Goal: Task Accomplishment & Management: Use online tool/utility

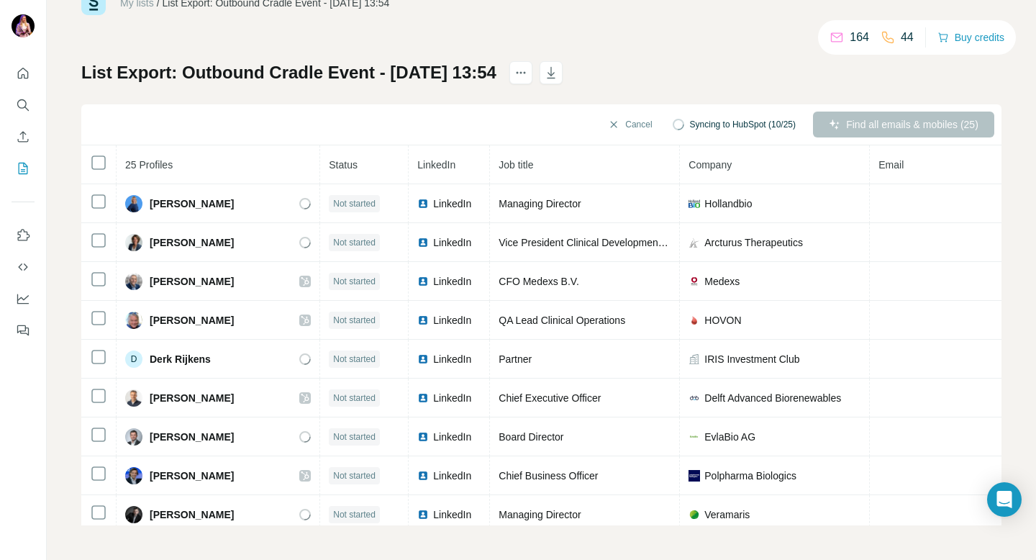
scroll to position [17, 0]
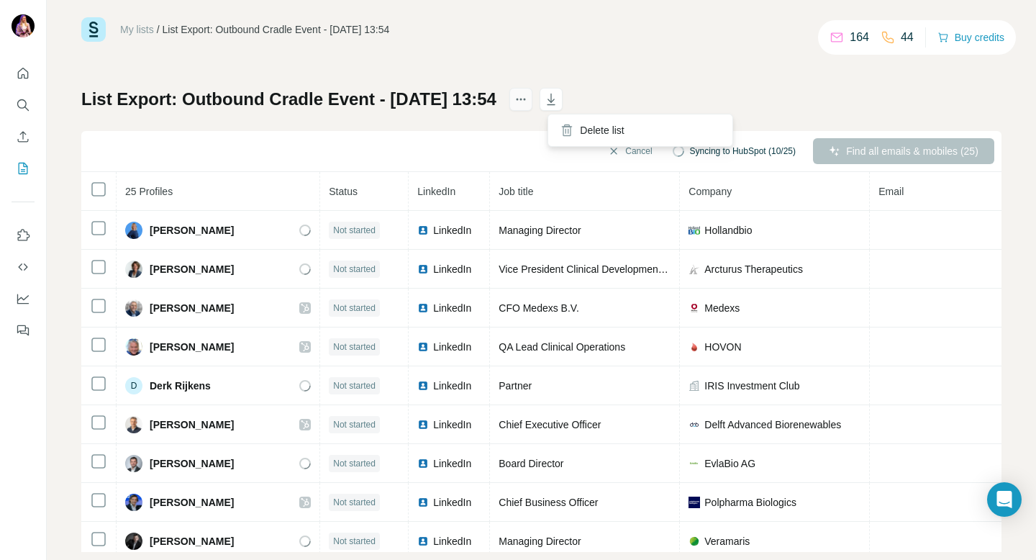
click at [528, 100] on icon "actions" at bounding box center [521, 99] width 14 height 14
click at [528, 99] on icon "actions" at bounding box center [521, 99] width 14 height 14
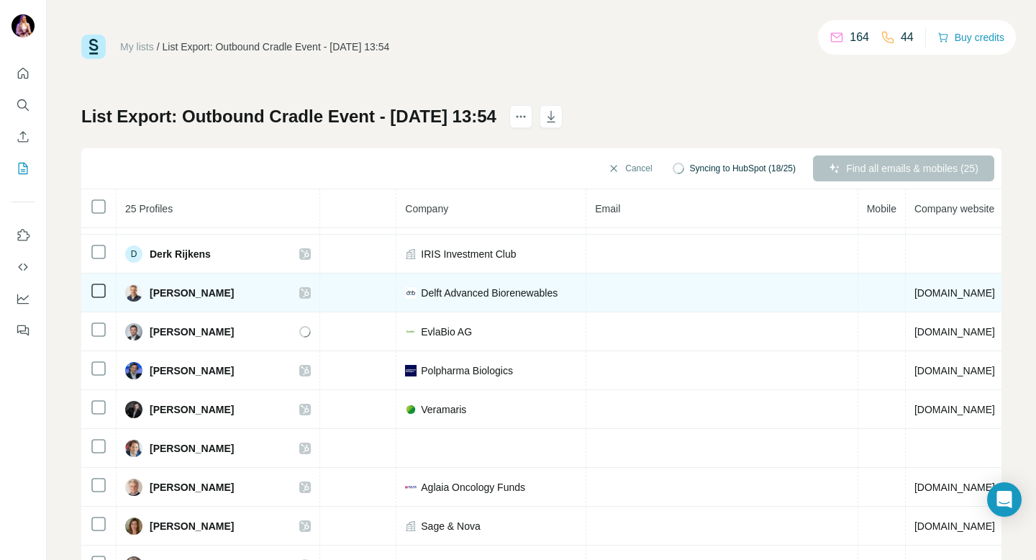
scroll to position [0, 283]
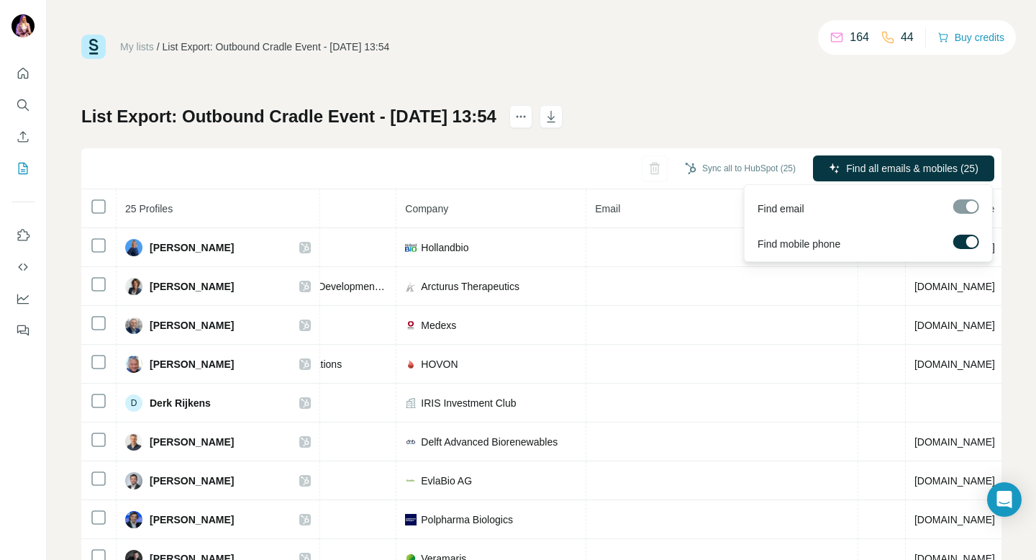
click at [967, 207] on div at bounding box center [966, 206] width 26 height 14
click at [973, 198] on div "Find email" at bounding box center [868, 205] width 242 height 35
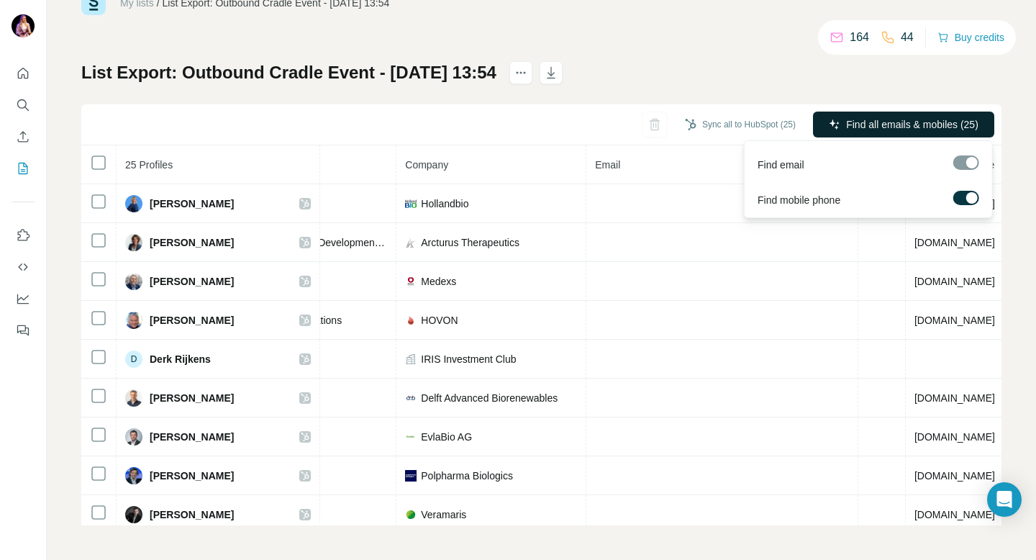
click at [927, 124] on span "Find all emails & mobiles (25)" at bounding box center [912, 124] width 132 height 14
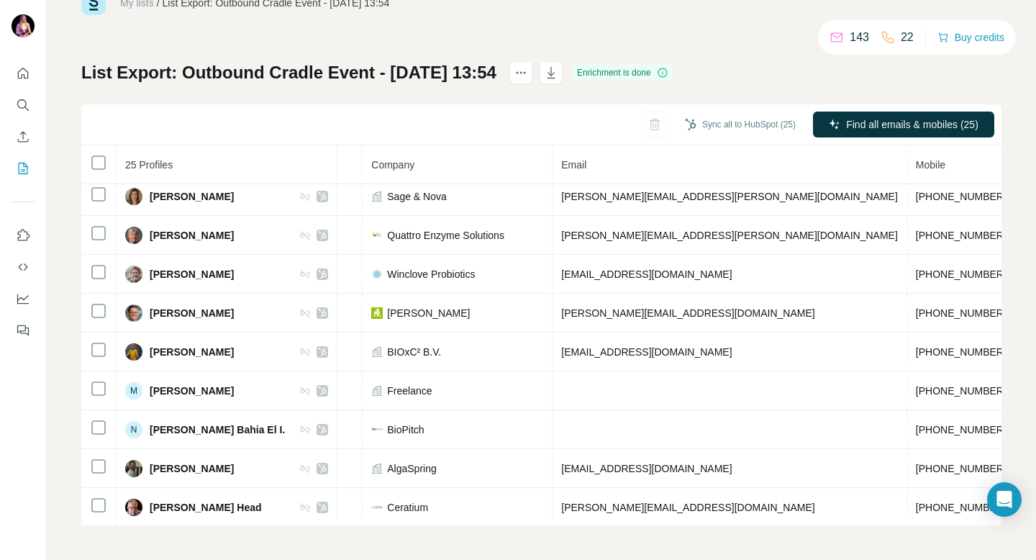
scroll to position [0, 334]
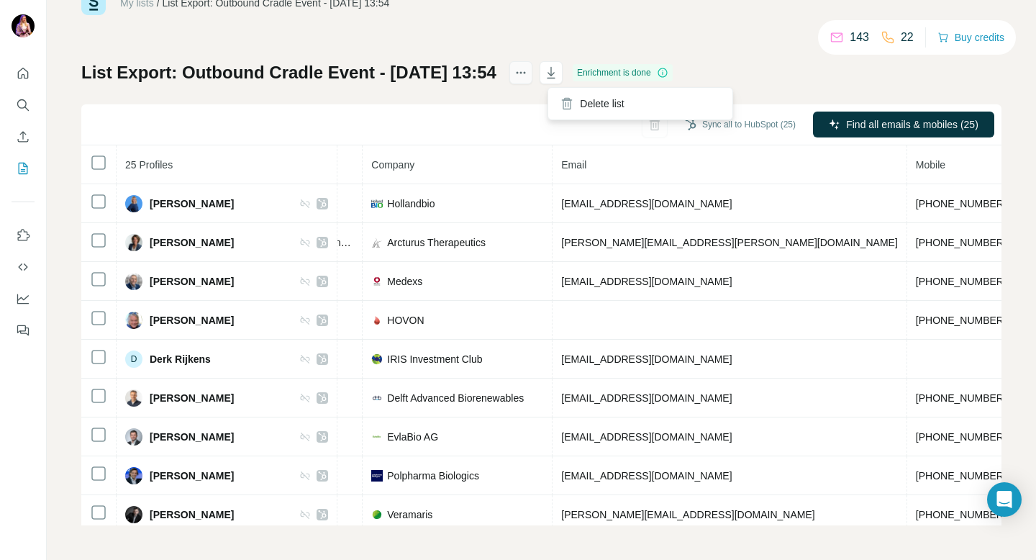
click at [528, 79] on icon "actions" at bounding box center [521, 72] width 14 height 14
click at [558, 78] on icon "button" at bounding box center [551, 72] width 14 height 14
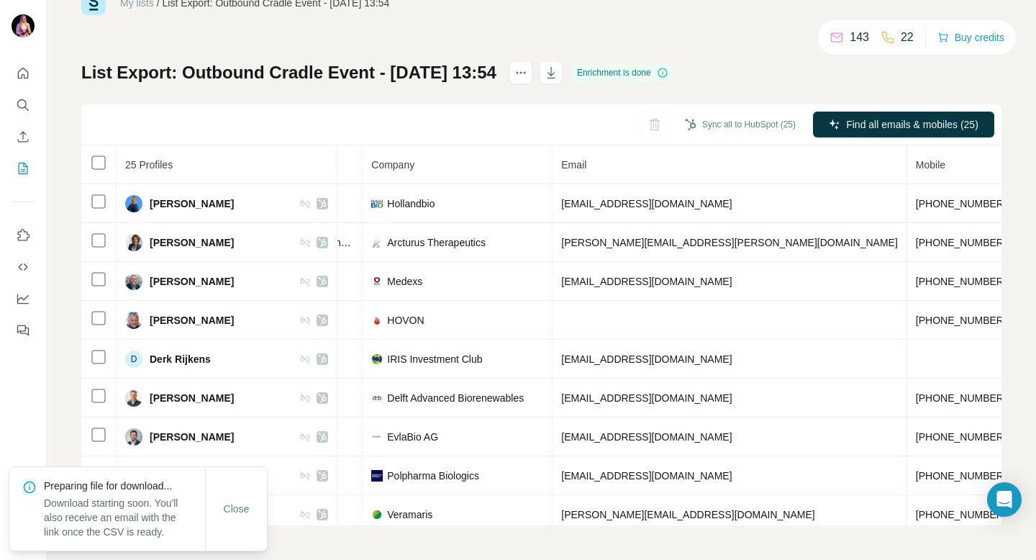
click at [990, 81] on div "List Export: Outbound Cradle Event - [DATE] 13:54 Enrichment is done Sync all t…" at bounding box center [541, 293] width 920 height 464
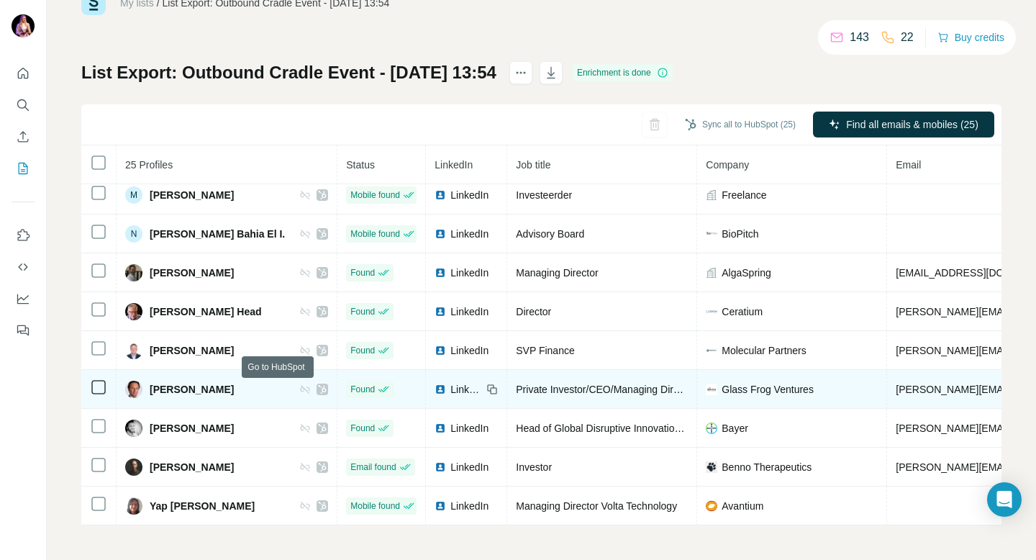
scroll to position [0, 0]
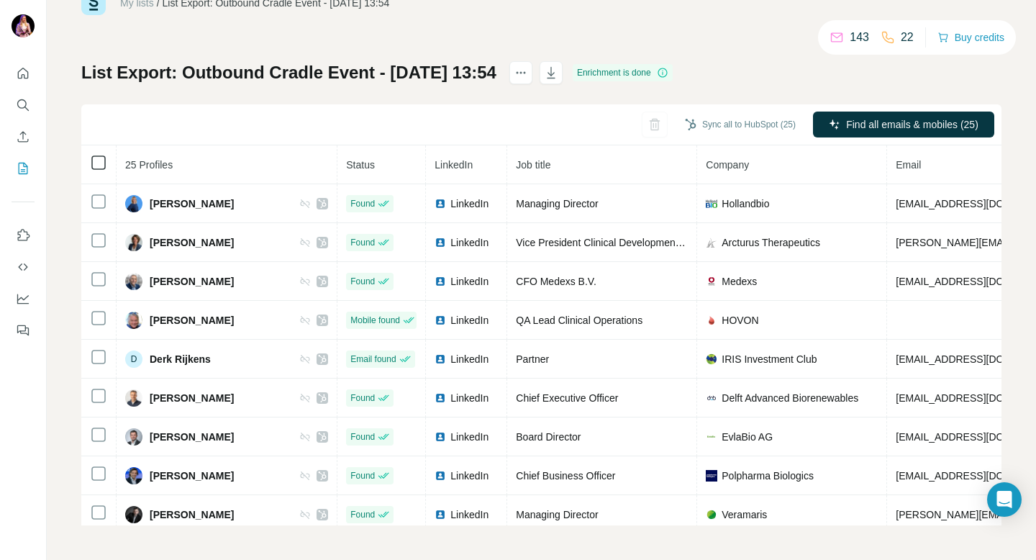
click at [101, 154] on icon at bounding box center [98, 162] width 17 height 17
